Goal: Obtain resource: Download file/media

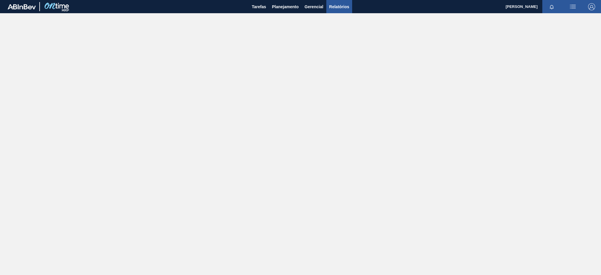
click at [338, 6] on span "Relatórios" at bounding box center [339, 6] width 20 height 7
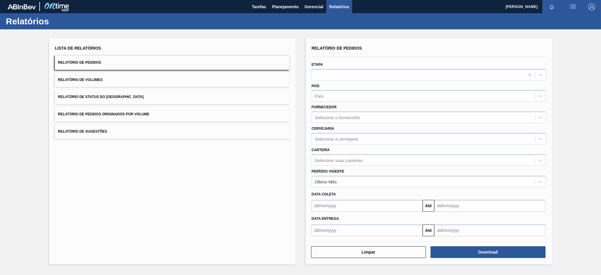
click at [134, 113] on span "Relatório de Pedidos Originados por Volume" at bounding box center [104, 114] width 92 height 4
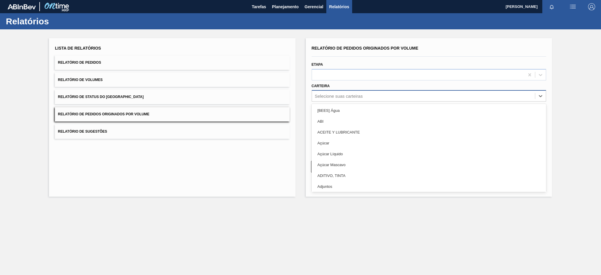
click at [328, 97] on div "Selecione suas carteiras" at bounding box center [339, 96] width 48 height 5
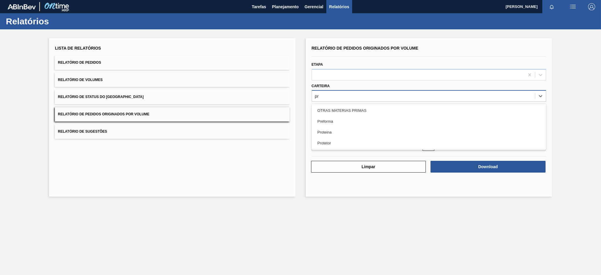
type input "pre"
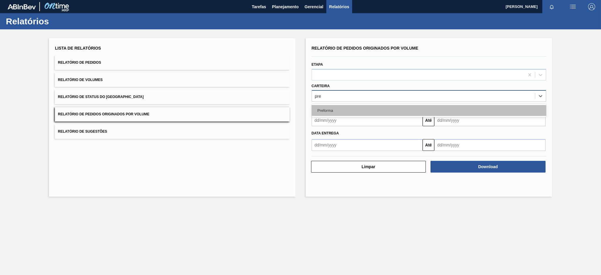
click at [337, 112] on div "Preforma" at bounding box center [429, 110] width 234 height 11
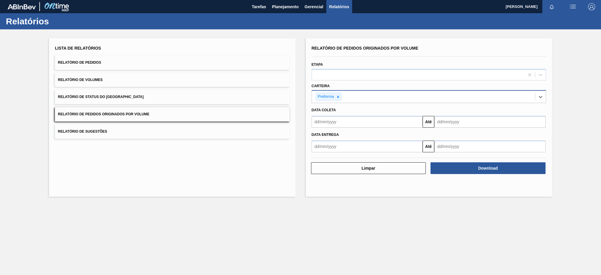
click at [354, 121] on input "text" at bounding box center [367, 122] width 111 height 12
click at [325, 191] on div "25" at bounding box center [328, 193] width 8 height 8
type input "[DATE]"
click at [456, 124] on input "text" at bounding box center [489, 122] width 111 height 12
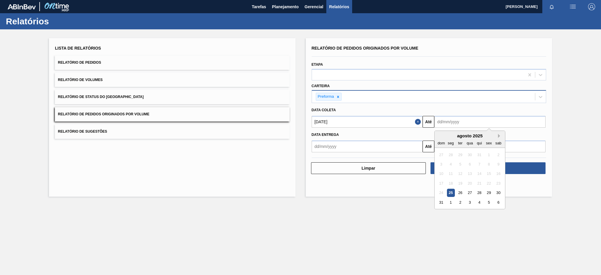
click at [500, 135] on button "Next Month" at bounding box center [500, 136] width 4 height 4
click at [459, 192] on div "30" at bounding box center [460, 193] width 8 height 8
type input "[DATE]"
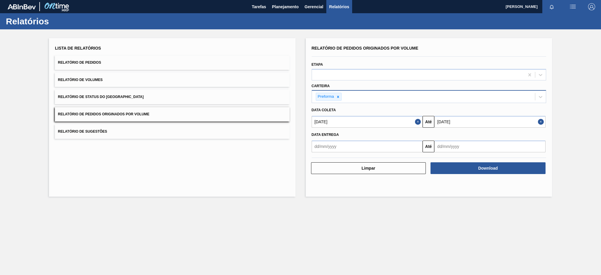
click at [386, 151] on input "text" at bounding box center [367, 147] width 111 height 12
click at [327, 216] on div "25" at bounding box center [328, 217] width 8 height 8
type input "[DATE]"
click at [475, 146] on input "text" at bounding box center [489, 147] width 111 height 12
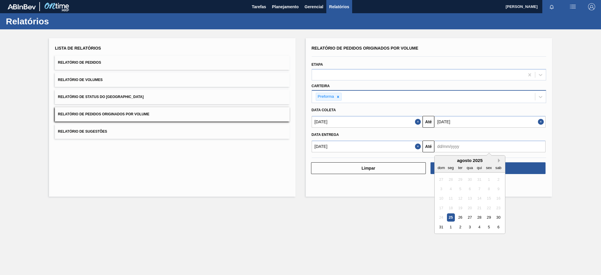
click at [499, 159] on button "Next Month" at bounding box center [500, 160] width 4 height 4
click at [459, 219] on div "30" at bounding box center [460, 217] width 8 height 8
type input "[DATE]"
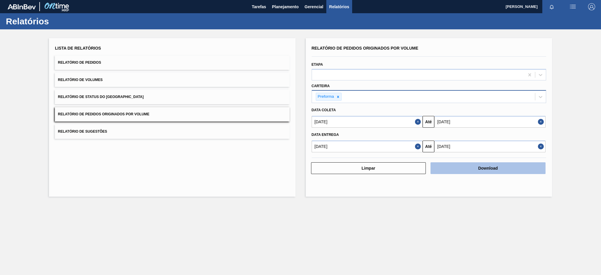
click at [505, 166] on button "Download" at bounding box center [487, 168] width 115 height 12
click at [417, 120] on button "Close" at bounding box center [419, 122] width 8 height 12
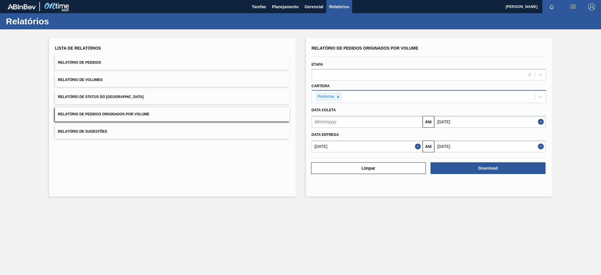
click at [415, 145] on button "Close" at bounding box center [419, 147] width 8 height 12
click at [401, 125] on input "text" at bounding box center [367, 122] width 111 height 12
click at [316, 135] on button "Previous Month" at bounding box center [317, 136] width 4 height 4
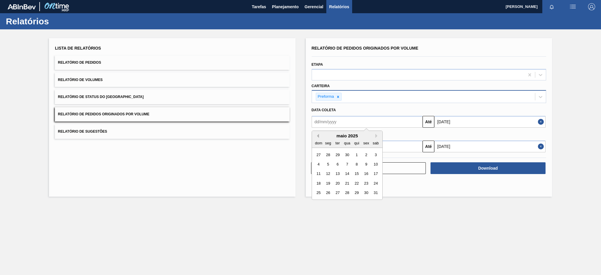
click at [316, 135] on button "Previous Month" at bounding box center [317, 136] width 4 height 4
click at [349, 154] on div "1" at bounding box center [347, 155] width 8 height 8
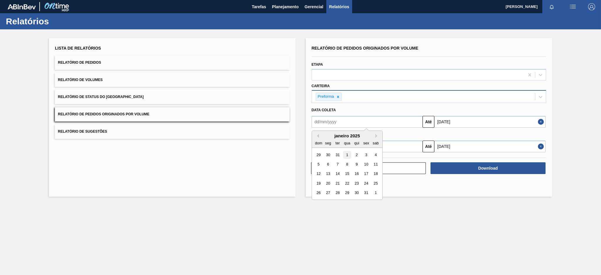
type input "[DATE]"
click at [348, 147] on input "text" at bounding box center [367, 147] width 111 height 12
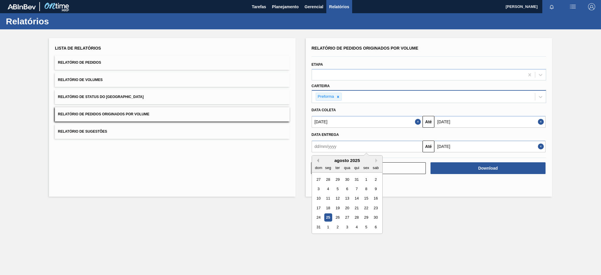
click at [318, 160] on button "Previous Month" at bounding box center [317, 160] width 4 height 4
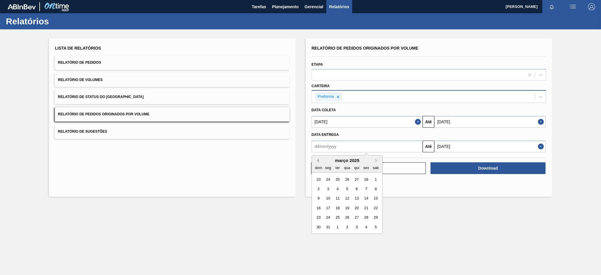
click at [318, 160] on button "Previous Month" at bounding box center [317, 160] width 4 height 4
click at [347, 178] on div "1" at bounding box center [347, 179] width 8 height 8
type input "[DATE]"
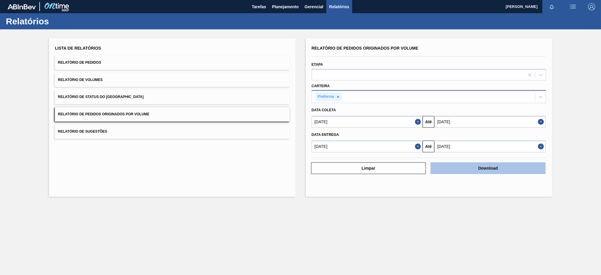
click at [477, 166] on button "Download" at bounding box center [487, 168] width 115 height 12
click at [107, 65] on button "Relatório de Pedidos" at bounding box center [172, 62] width 234 height 14
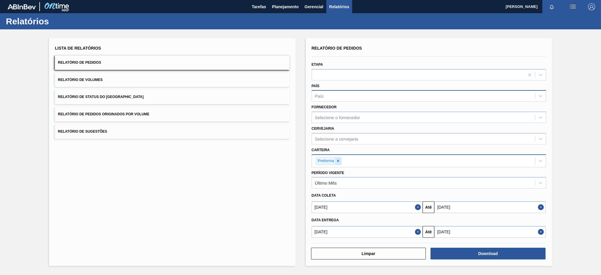
click at [337, 159] on icon at bounding box center [338, 161] width 4 height 4
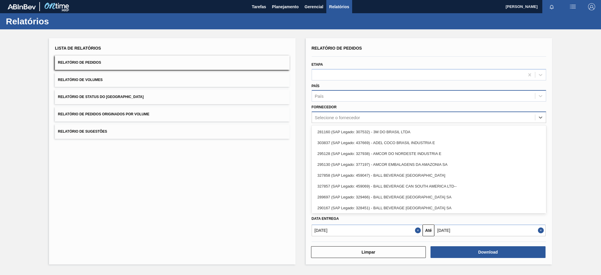
click at [338, 119] on div "Selecione o fornecedor" at bounding box center [337, 117] width 45 height 5
click at [340, 107] on div "Fornecedor option 281160 (SAP Legado: 307532) - 3M DO BRASIL LTDA focused, 1 of…" at bounding box center [429, 113] width 234 height 20
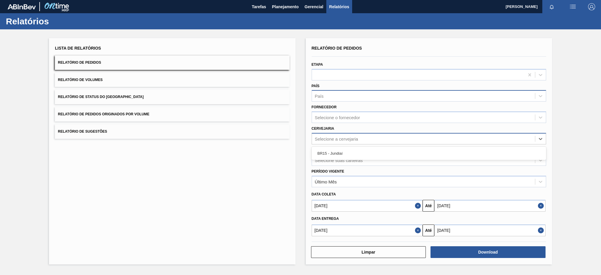
click at [337, 134] on div "Selecione a cervejaria" at bounding box center [423, 138] width 223 height 9
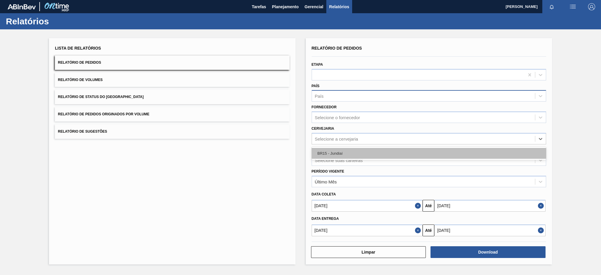
click at [347, 152] on div "BR15 - Jundiaí" at bounding box center [429, 153] width 234 height 11
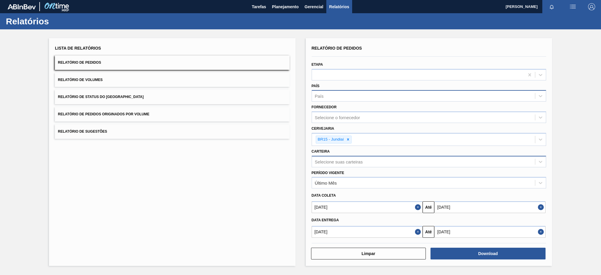
click at [416, 205] on button "Close" at bounding box center [419, 207] width 8 height 12
click at [418, 228] on button "Close" at bounding box center [419, 232] width 8 height 12
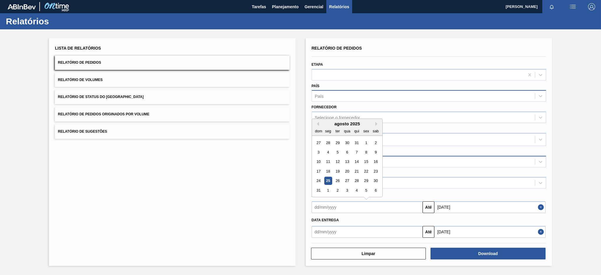
click at [401, 207] on input "text" at bounding box center [367, 207] width 111 height 12
click at [328, 179] on div "25" at bounding box center [328, 181] width 8 height 8
type input "[DATE]"
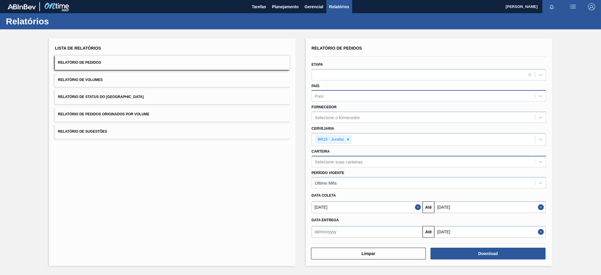
click at [372, 230] on input "text" at bounding box center [367, 232] width 111 height 12
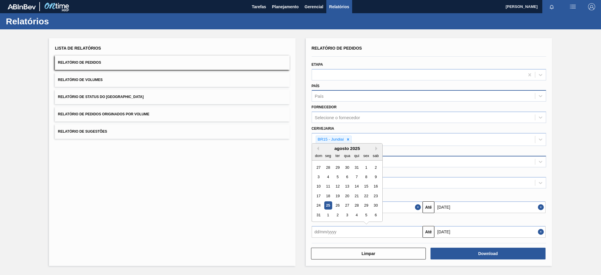
click at [329, 202] on div "25" at bounding box center [328, 206] width 8 height 8
type input "[DATE]"
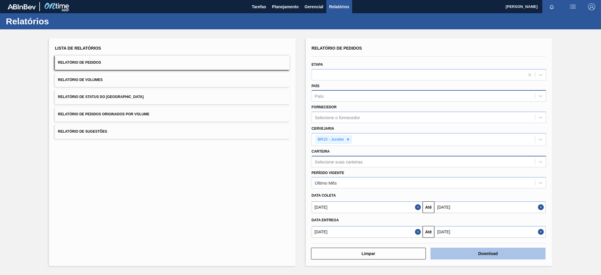
click at [476, 255] on button "Download" at bounding box center [487, 254] width 115 height 12
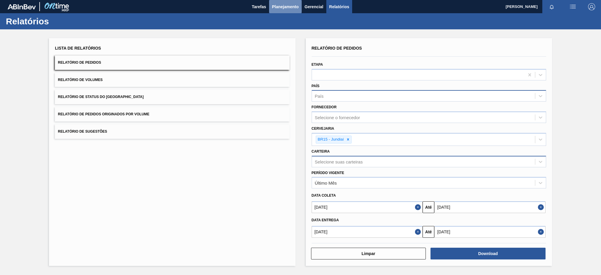
click at [282, 6] on span "Planejamento" at bounding box center [285, 6] width 27 height 7
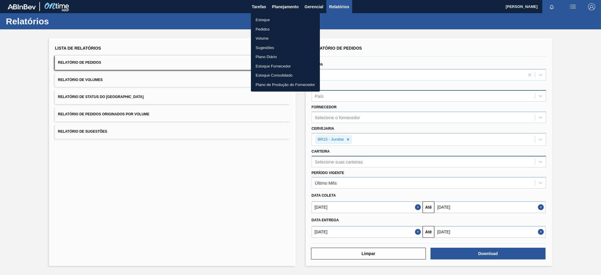
drag, startPoint x: 279, startPoint y: 20, endPoint x: 278, endPoint y: 24, distance: 3.9
click at [278, 20] on li "Estoque" at bounding box center [285, 19] width 69 height 9
